Goal: Information Seeking & Learning: Learn about a topic

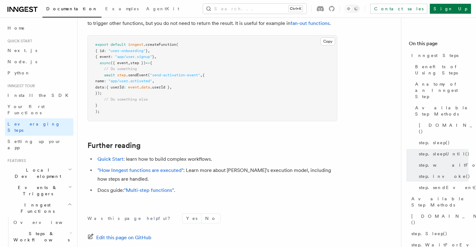
scroll to position [1376, 0]
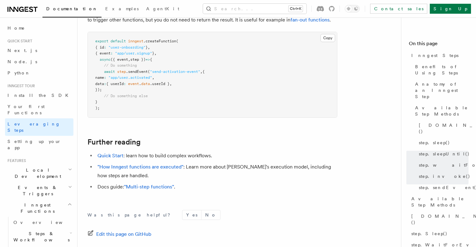
click at [40, 167] on span "Local Development" at bounding box center [36, 173] width 63 height 12
click at [40, 182] on link "Overview" at bounding box center [42, 187] width 62 height 11
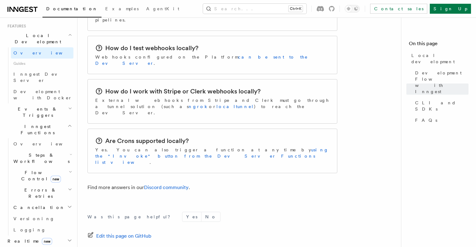
scroll to position [135, 0]
click at [31, 170] on span "Flow Control new" at bounding box center [40, 176] width 58 height 12
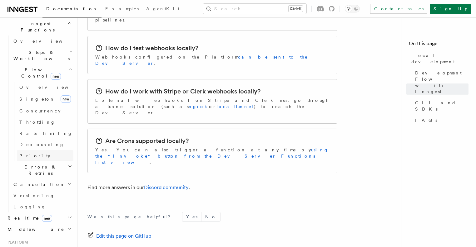
scroll to position [238, 0]
click at [25, 204] on span "Logging" at bounding box center [29, 206] width 32 height 5
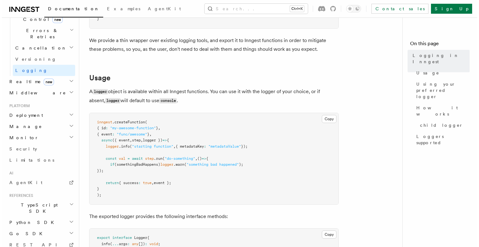
scroll to position [185, 0]
click at [277, 11] on button "Search... Ctrl+K" at bounding box center [254, 9] width 103 height 10
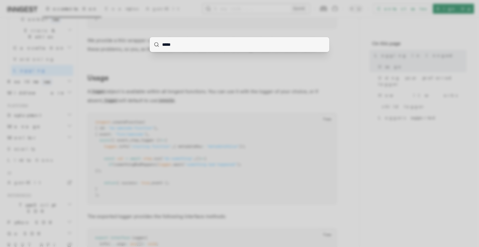
type input "******"
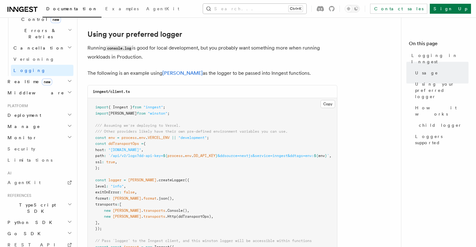
scroll to position [478, 0]
